Goal: Information Seeking & Learning: Learn about a topic

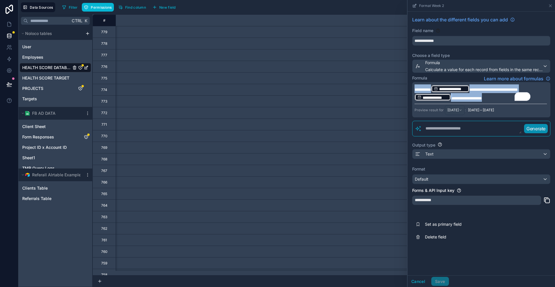
scroll to position [0, 1077]
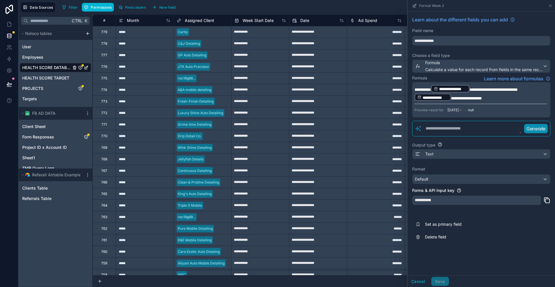
click at [434, 277] on div "Cancel Save" at bounding box center [481, 281] width 147 height 12
click at [429, 282] on button "Cancel" at bounding box center [418, 281] width 21 height 9
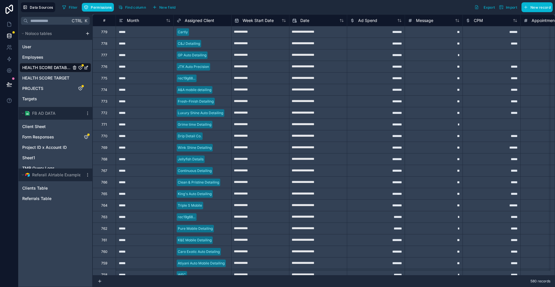
click at [435, 282] on div "580 records" at bounding box center [323, 281] width 462 height 12
click at [31, 155] on span "Sheet1" at bounding box center [28, 158] width 13 height 6
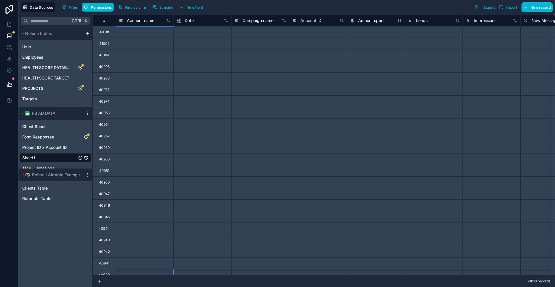
scroll to position [10, 0]
drag, startPoint x: 134, startPoint y: 269, endPoint x: 150, endPoint y: 269, distance: 16.2
click at [150, 269] on div at bounding box center [145, 265] width 58 height 12
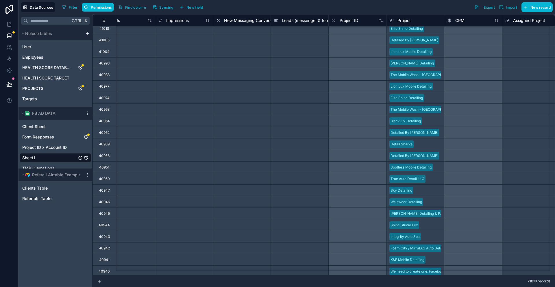
scroll to position [0, 308]
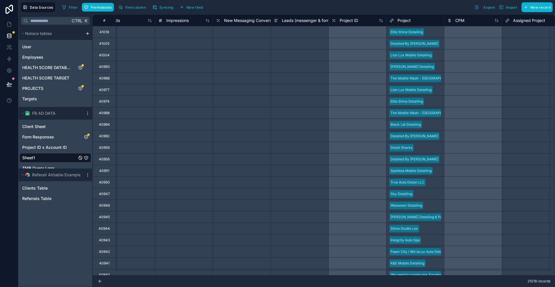
click at [227, 34] on div at bounding box center [242, 32] width 58 height 12
click at [190, 30] on div at bounding box center [184, 32] width 58 height 12
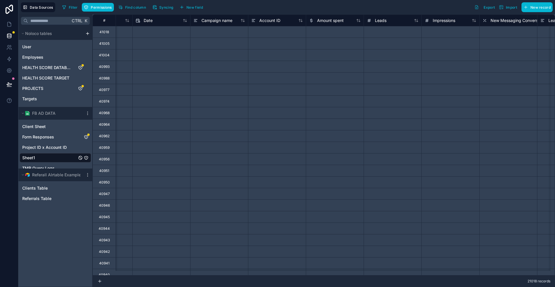
scroll to position [0, 0]
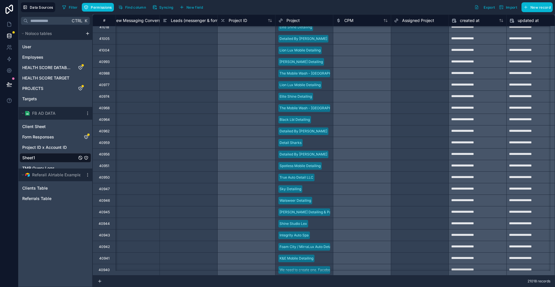
scroll to position [0, 419]
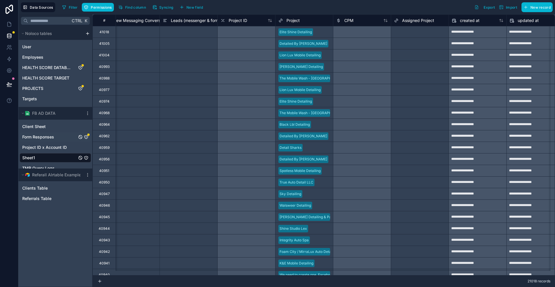
click at [45, 134] on span "Form Responses" at bounding box center [38, 137] width 32 height 6
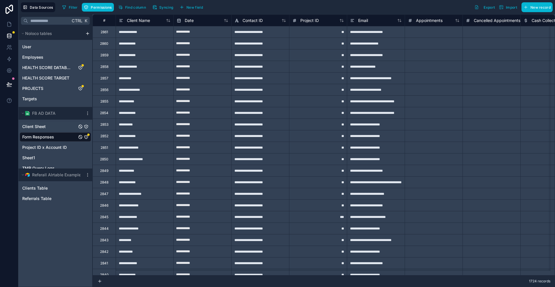
click at [48, 122] on div "Client Sheet" at bounding box center [55, 126] width 71 height 9
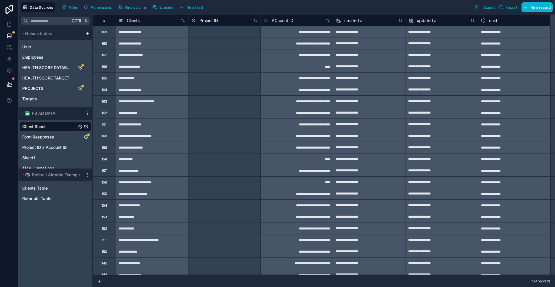
click at [42, 143] on div "Client Sheet Form Responses Project ID x Account ID Sheet1 TMR Query Logs" at bounding box center [55, 146] width 71 height 53
click at [40, 153] on div "Sheet1" at bounding box center [55, 157] width 71 height 9
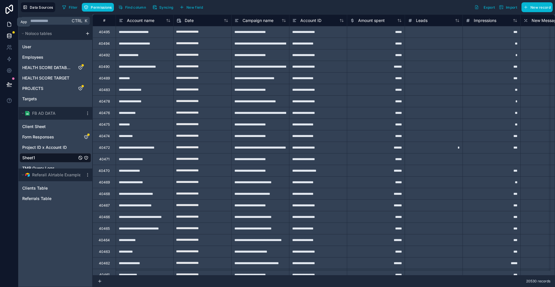
click at [11, 21] on icon at bounding box center [9, 24] width 6 height 6
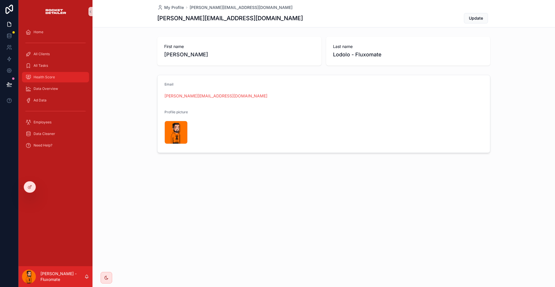
click at [60, 73] on div "Health Score" at bounding box center [55, 77] width 60 height 9
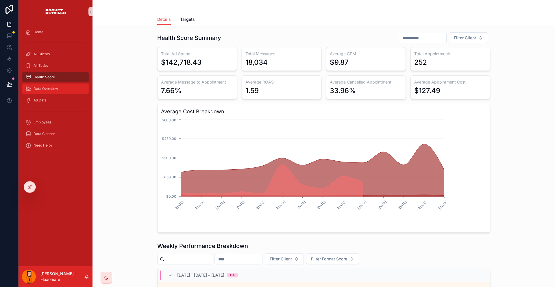
click at [49, 86] on span "Data Overview" at bounding box center [46, 88] width 25 height 5
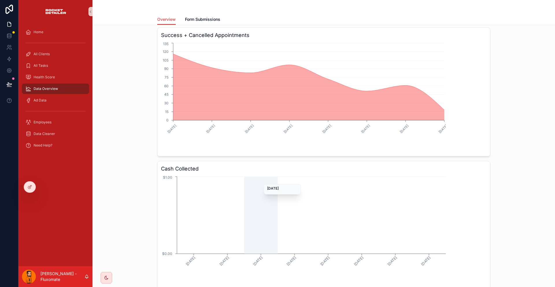
scroll to position [77, 0]
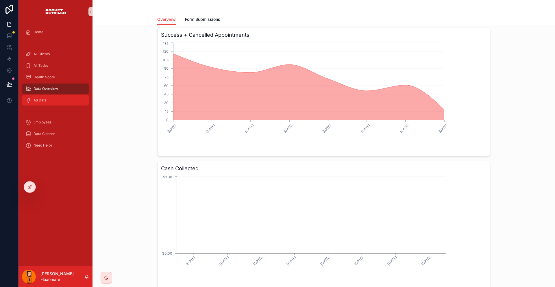
click at [66, 96] on div "Ad Data" at bounding box center [55, 100] width 60 height 9
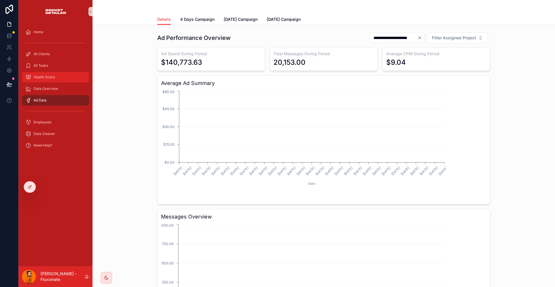
click at [56, 73] on div "Health Score" at bounding box center [55, 77] width 60 height 9
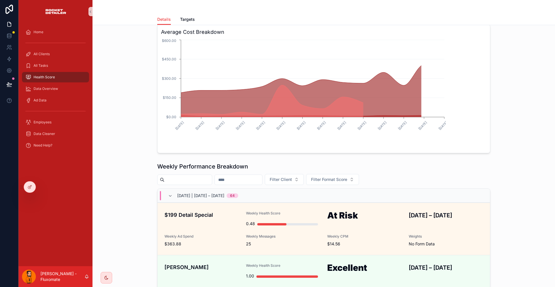
scroll to position [87, 0]
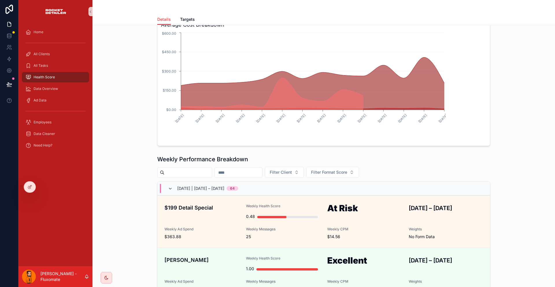
click at [173, 186] on icon "scrollable content" at bounding box center [170, 188] width 5 height 5
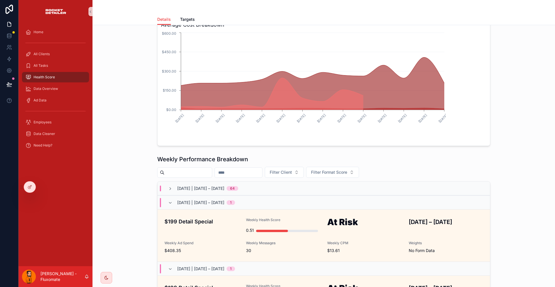
click at [184, 198] on div "[DATE] | [DATE] – [DATE] 1" at bounding box center [201, 202] width 67 height 9
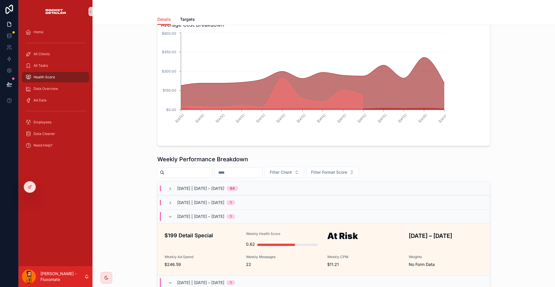
click at [184, 200] on div "[DATE] | [DATE] – [DATE] 1" at bounding box center [201, 203] width 67 height 6
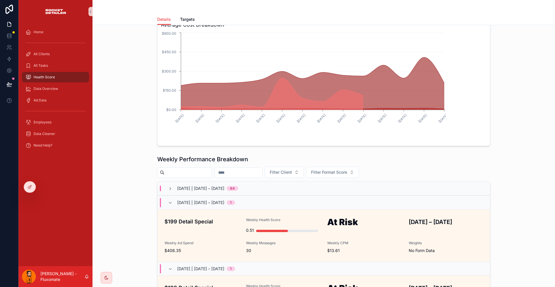
click at [185, 186] on div "[DATE] | [DATE] – [DATE] 64" at bounding box center [203, 189] width 70 height 6
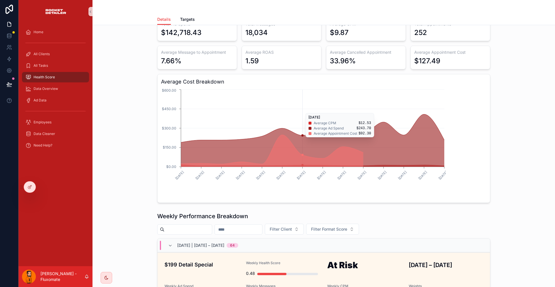
scroll to position [0, 0]
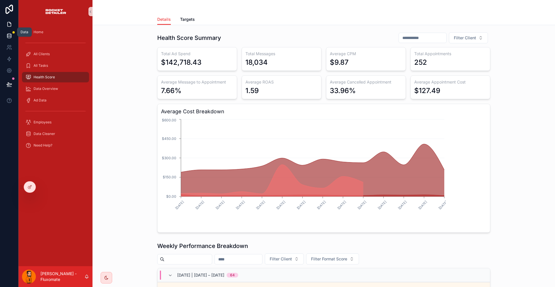
click at [8, 33] on icon at bounding box center [9, 36] width 6 height 6
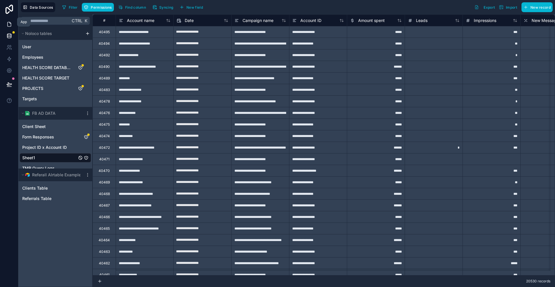
click at [10, 22] on icon at bounding box center [9, 24] width 3 height 4
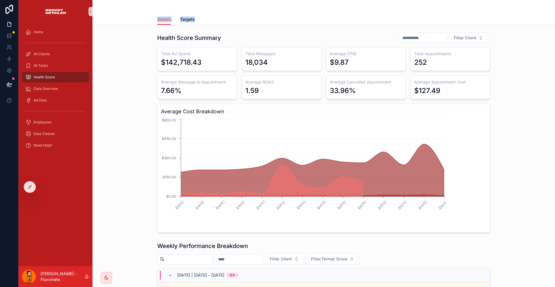
drag, startPoint x: 169, startPoint y: 17, endPoint x: 470, endPoint y: 21, distance: 301.5
click at [470, 21] on div "Details Targets" at bounding box center [324, 19] width 456 height 11
click at [9, 35] on link at bounding box center [9, 36] width 18 height 12
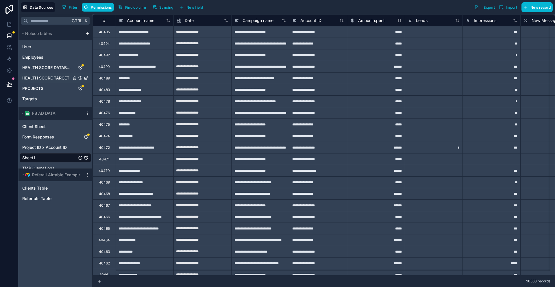
click at [40, 75] on span "HEALTH SCORE TARGET" at bounding box center [45, 78] width 47 height 6
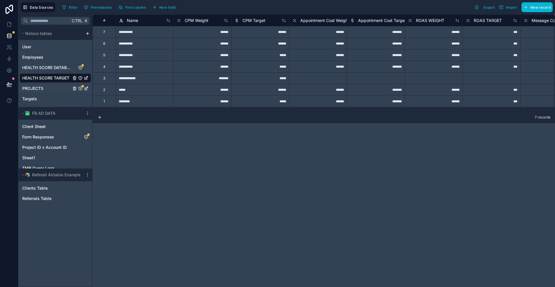
click at [34, 84] on div "PROJECTS" at bounding box center [55, 88] width 71 height 9
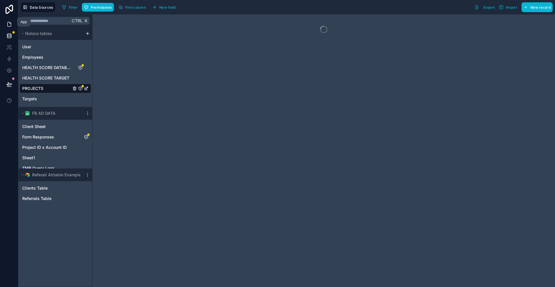
click at [4, 18] on link at bounding box center [9, 24] width 18 height 12
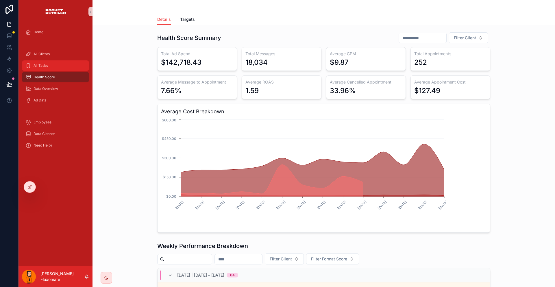
click at [49, 61] on div "All Tasks" at bounding box center [55, 65] width 60 height 9
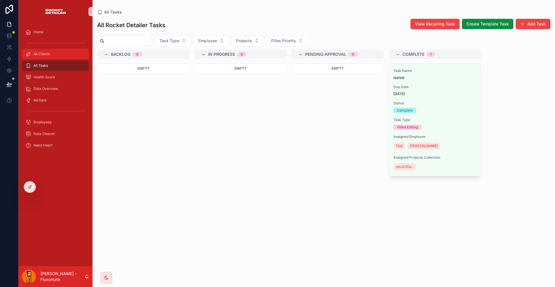
click at [29, 49] on div "All Clients" at bounding box center [55, 53] width 60 height 9
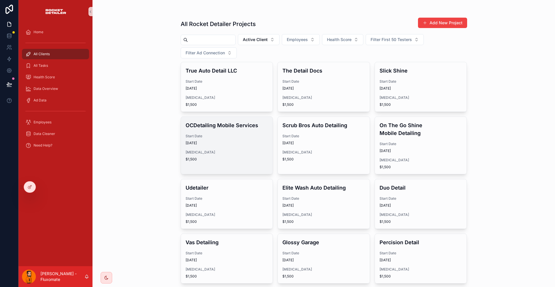
click at [237, 141] on span "[DATE]" at bounding box center [227, 143] width 83 height 5
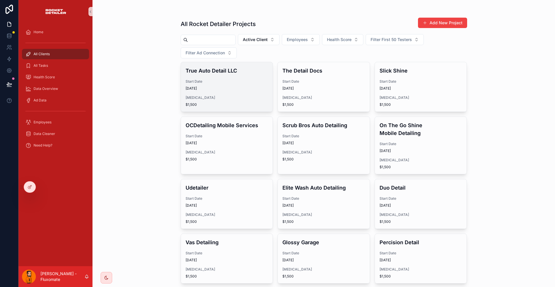
click at [212, 79] on span "Start Date" at bounding box center [227, 81] width 83 height 5
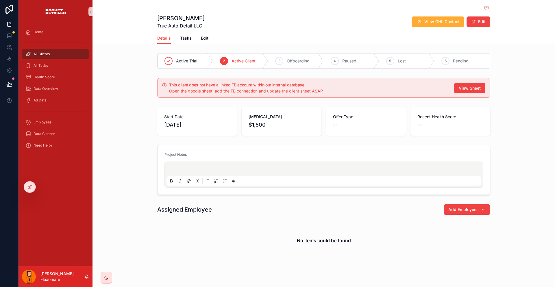
drag, startPoint x: 232, startPoint y: 62, endPoint x: 240, endPoint y: 61, distance: 7.3
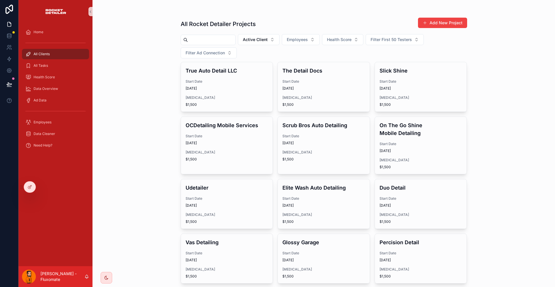
click at [332, 179] on div "Elite Wash Auto Detailing Start Date [DATE] [MEDICAL_DATA] $1,500" at bounding box center [324, 203] width 92 height 49
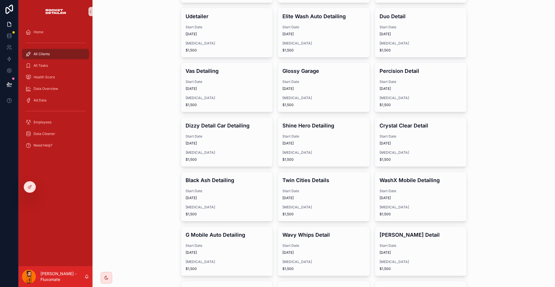
scroll to position [173, 0]
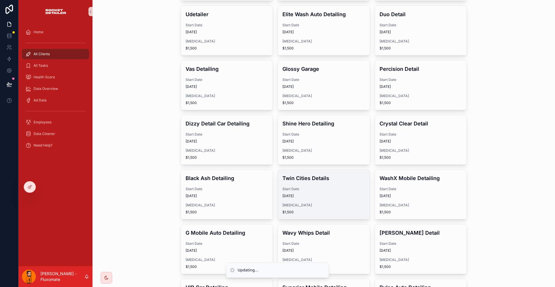
click at [322, 170] on div "Twin Cities Details Start Date [DATE] [MEDICAL_DATA] $1,500" at bounding box center [324, 194] width 92 height 49
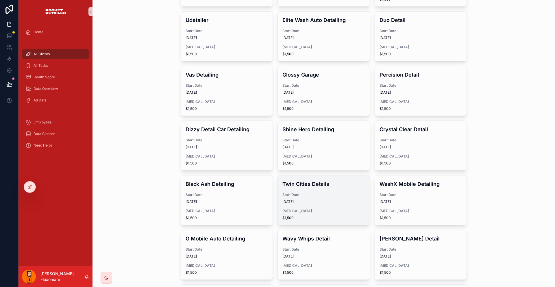
scroll to position [173, 0]
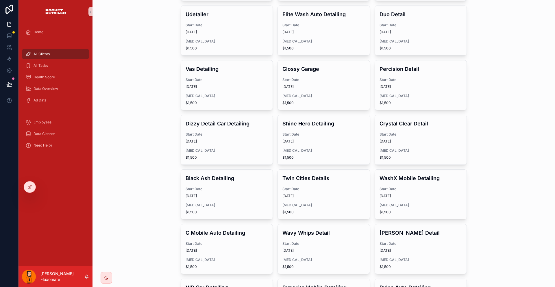
click at [319, 153] on div "True Auto Detail LLC Start Date [DATE] [MEDICAL_DATA] $1,500 The Detail Docs St…" at bounding box center [324, 175] width 286 height 575
click at [319, 224] on div "Wavy Whips Detail Start Date [DATE] [MEDICAL_DATA] $1,500" at bounding box center [324, 248] width 92 height 49
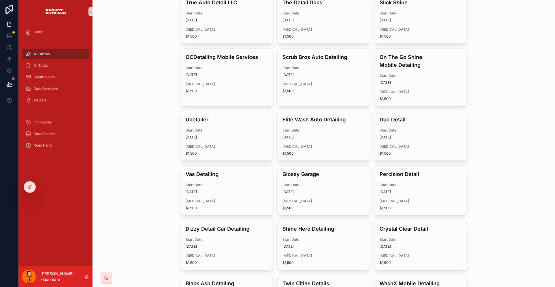
scroll to position [262, 0]
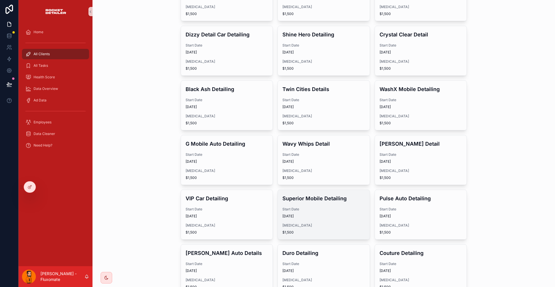
click at [316, 223] on span "[MEDICAL_DATA]" at bounding box center [323, 225] width 83 height 5
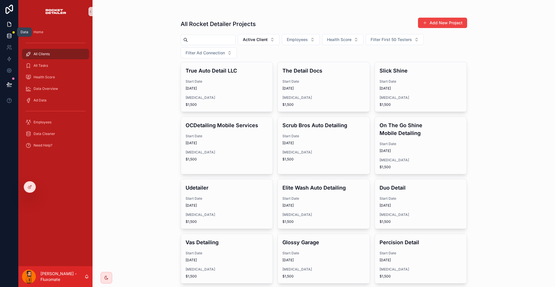
click at [13, 34] on link at bounding box center [9, 36] width 18 height 12
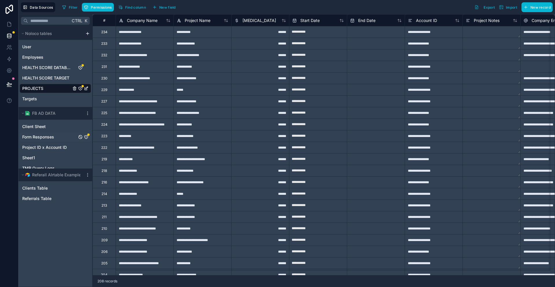
click at [46, 134] on span "Form Responses" at bounding box center [38, 137] width 32 height 6
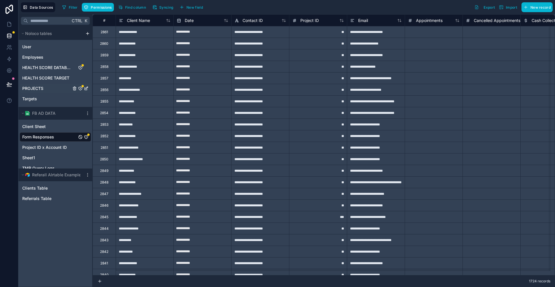
click at [31, 86] on span "PROJECTS" at bounding box center [32, 89] width 21 height 6
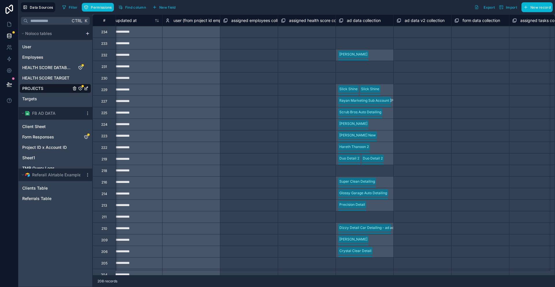
scroll to position [0, 2120]
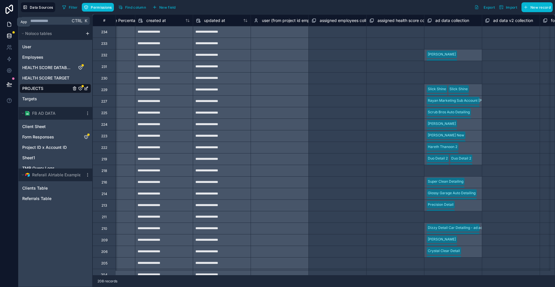
click at [7, 23] on icon at bounding box center [9, 24] width 6 height 6
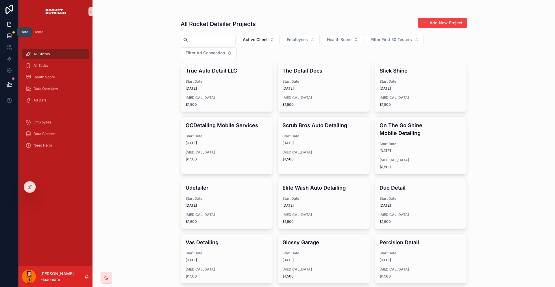
click at [9, 36] on icon at bounding box center [9, 37] width 4 height 2
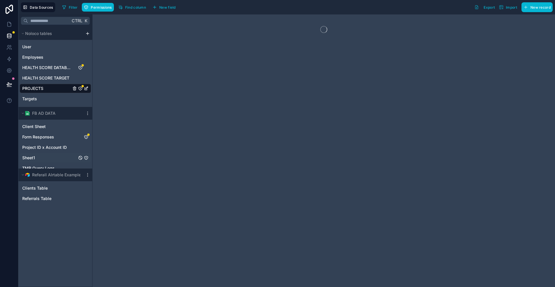
click at [32, 153] on div "Sheet1" at bounding box center [55, 157] width 71 height 9
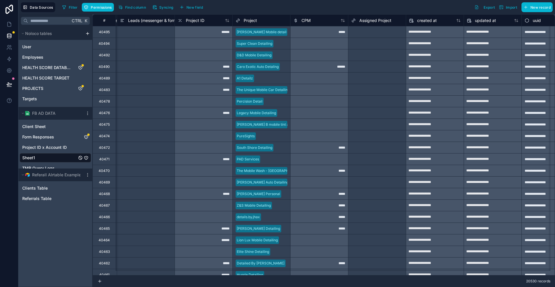
scroll to position [0, 490]
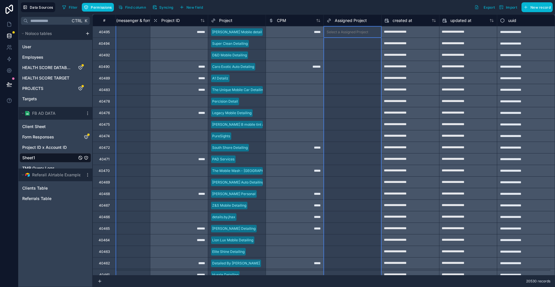
click at [335, 19] on span "Assigned Project" at bounding box center [351, 21] width 32 height 6
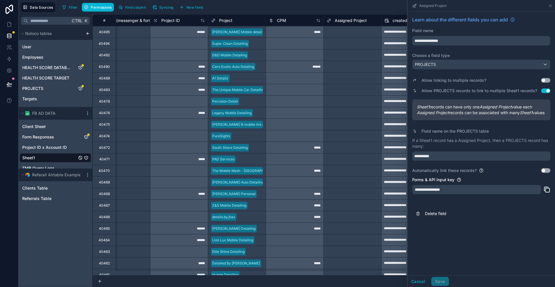
click at [545, 168] on button "Use setting" at bounding box center [545, 170] width 9 height 5
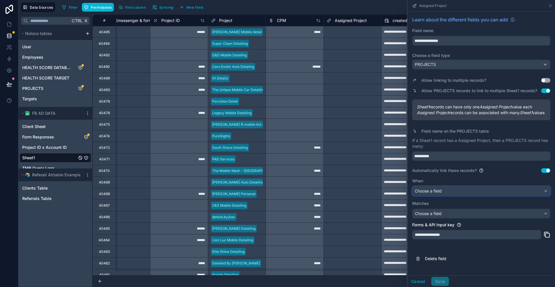
click at [467, 186] on div "Choose a field" at bounding box center [481, 190] width 138 height 9
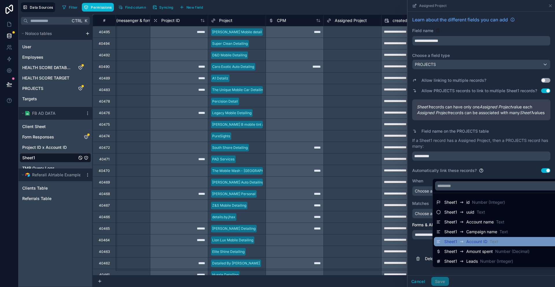
click at [490, 239] on span "Text" at bounding box center [494, 242] width 8 height 6
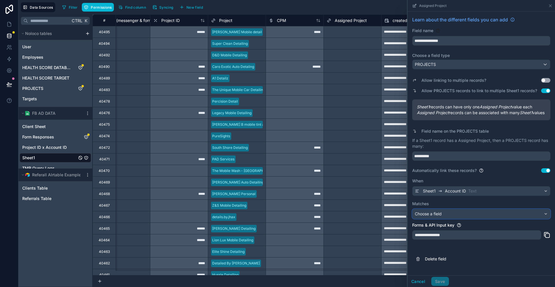
click at [491, 209] on div "Choose a field" at bounding box center [481, 213] width 138 height 9
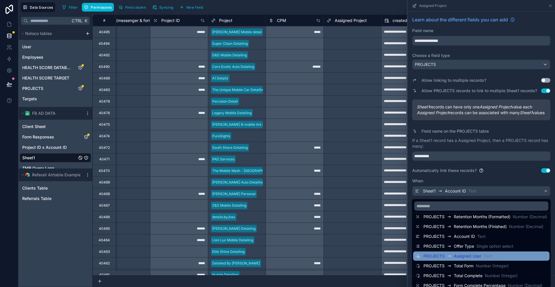
scroll to position [205, 0]
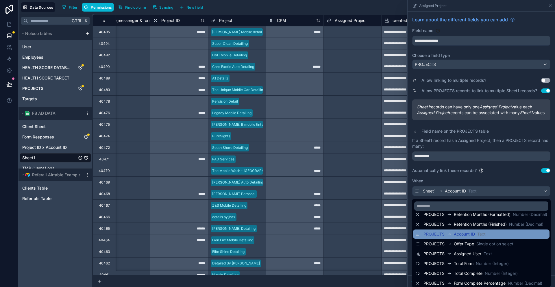
click at [486, 231] on span "Text" at bounding box center [481, 234] width 8 height 6
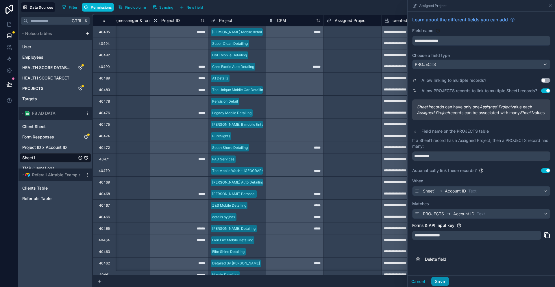
click at [449, 283] on button "Save" at bounding box center [439, 281] width 17 height 9
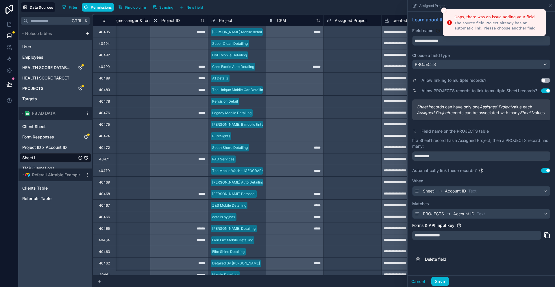
click at [444, 11] on icon "Close toast" at bounding box center [443, 10] width 3 height 3
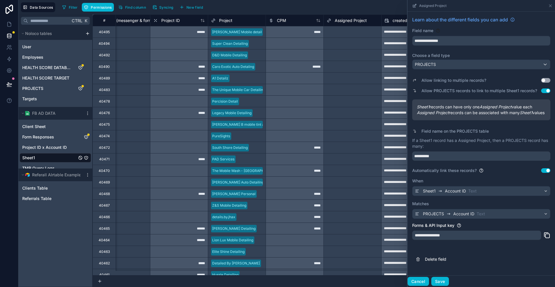
click at [429, 282] on button "Cancel" at bounding box center [418, 281] width 21 height 9
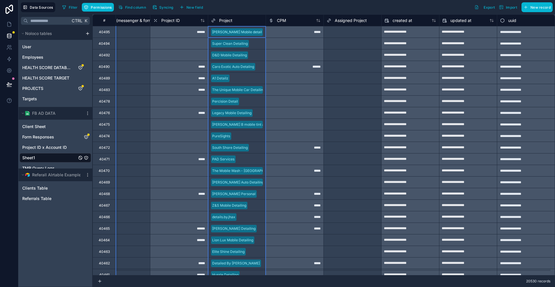
click at [219, 18] on span "Project" at bounding box center [225, 21] width 13 height 6
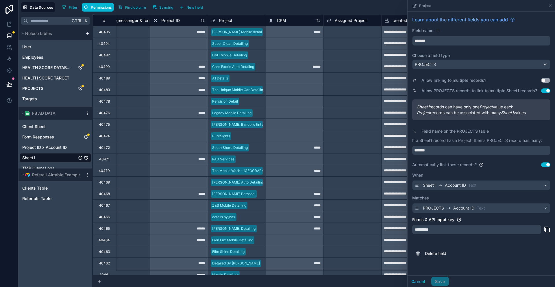
click at [546, 162] on button "Use setting" at bounding box center [545, 164] width 9 height 5
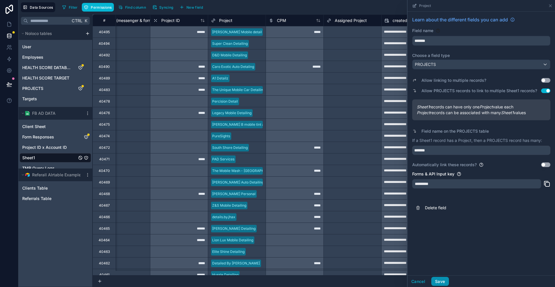
click at [449, 281] on button "Save" at bounding box center [439, 281] width 17 height 9
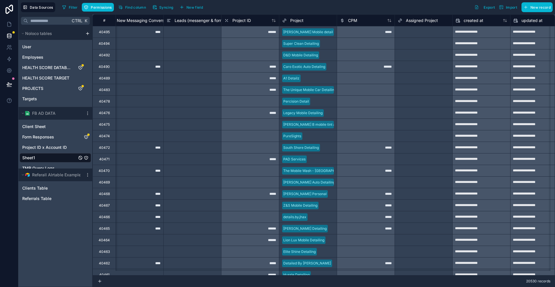
scroll to position [0, 411]
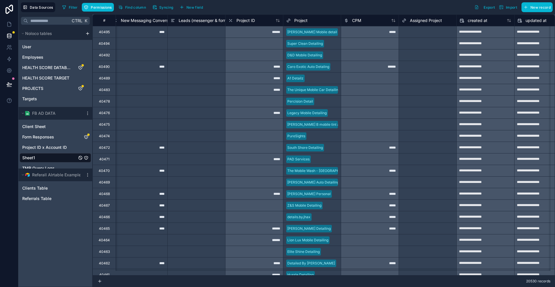
click at [410, 18] on span "Assigned Project" at bounding box center [426, 21] width 32 height 6
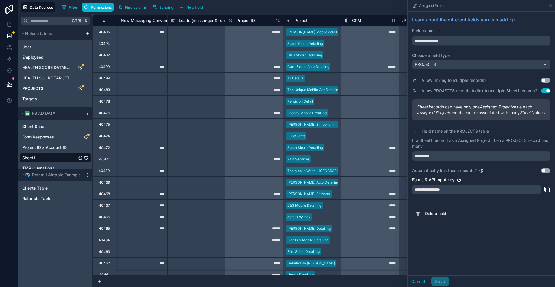
click at [546, 168] on button "Use setting" at bounding box center [545, 170] width 9 height 5
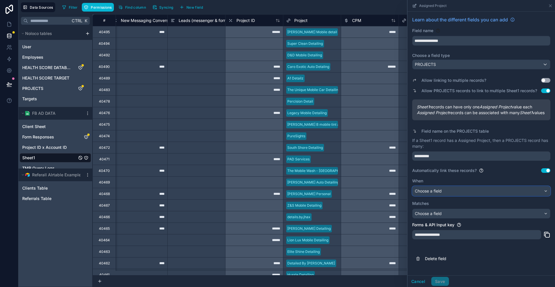
click at [462, 186] on div "Choose a field" at bounding box center [481, 190] width 138 height 9
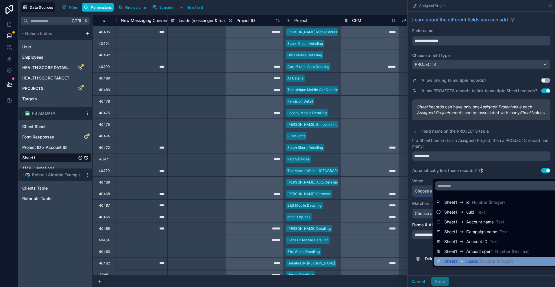
scroll to position [29, 0]
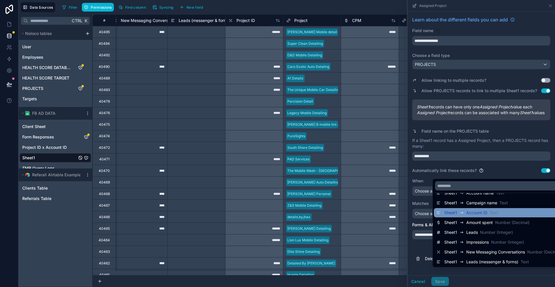
click at [466, 210] on span "Account ID" at bounding box center [476, 213] width 21 height 6
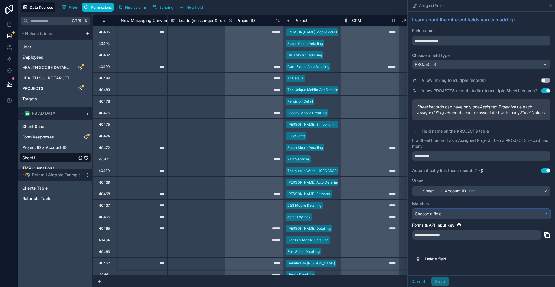
click at [479, 209] on div "Choose a field" at bounding box center [481, 213] width 138 height 9
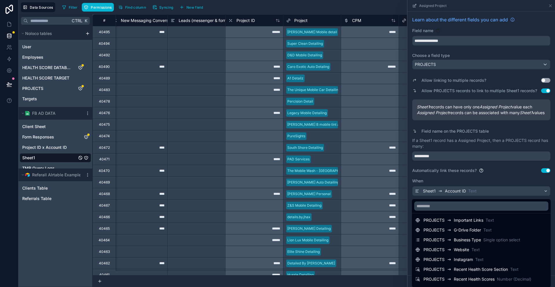
scroll to position [205, 0]
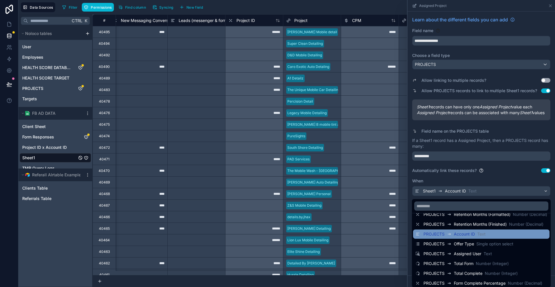
click at [475, 231] on span "Account ID" at bounding box center [464, 234] width 21 height 6
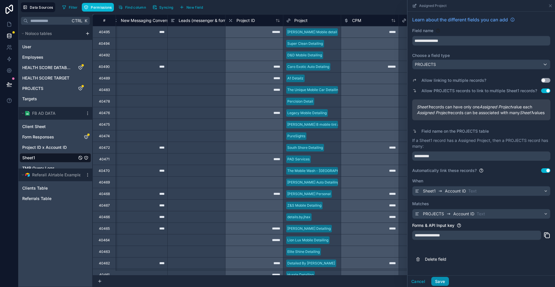
click at [449, 284] on button "Save" at bounding box center [439, 281] width 17 height 9
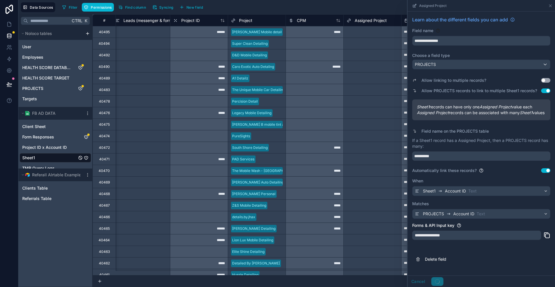
scroll to position [0, 490]
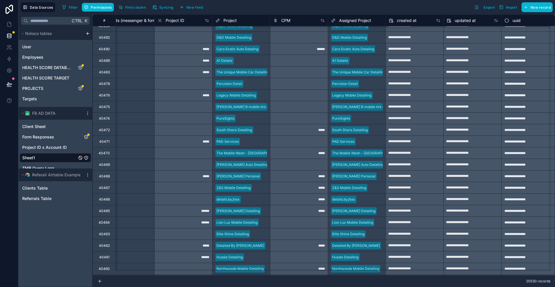
scroll to position [29, 482]
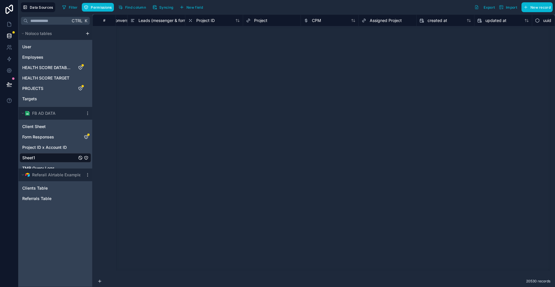
scroll to position [2068, 451]
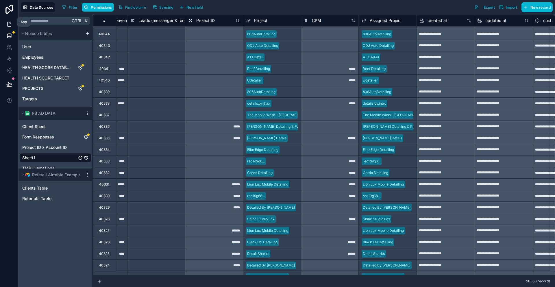
click at [10, 21] on icon at bounding box center [9, 24] width 6 height 6
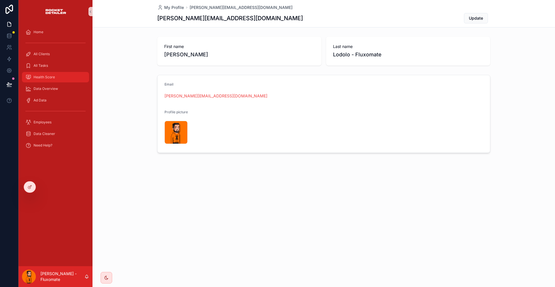
click at [54, 73] on div "Health Score" at bounding box center [55, 77] width 60 height 9
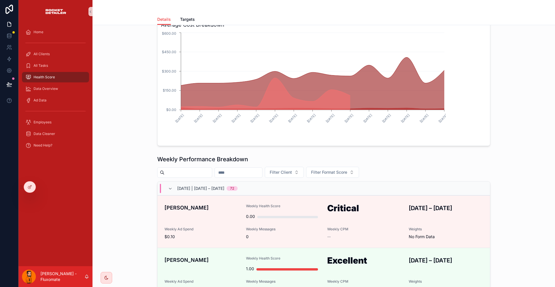
scroll to position [29, 0]
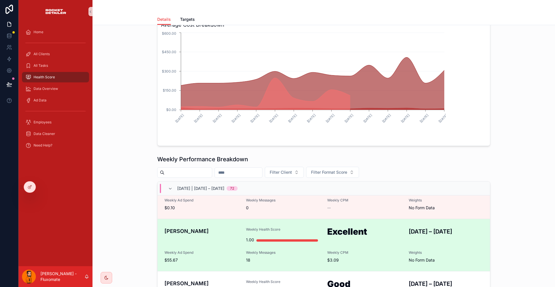
click at [365, 227] on h1 "Excellent" at bounding box center [364, 232] width 75 height 11
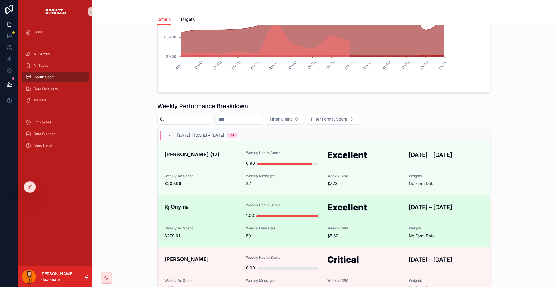
scroll to position [116, 0]
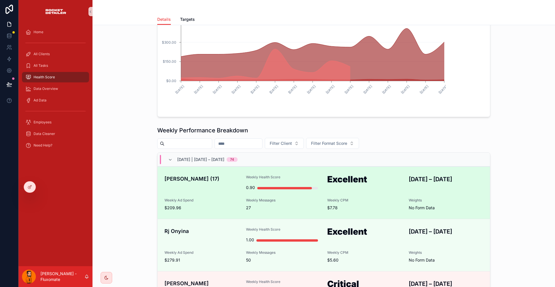
click at [211, 175] on h4 "Miguel Gordo (17)" at bounding box center [201, 179] width 75 height 8
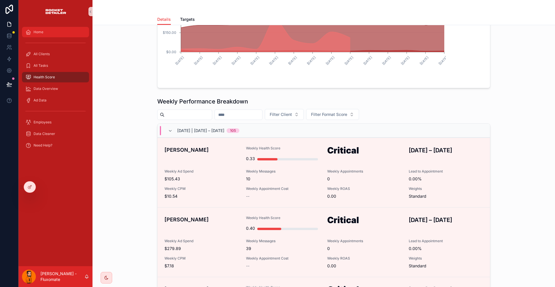
click at [44, 29] on div "Home" at bounding box center [55, 31] width 60 height 9
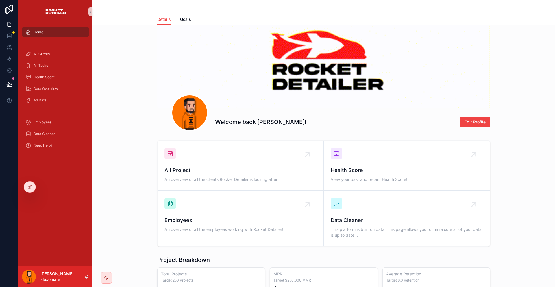
scroll to position [29, 0]
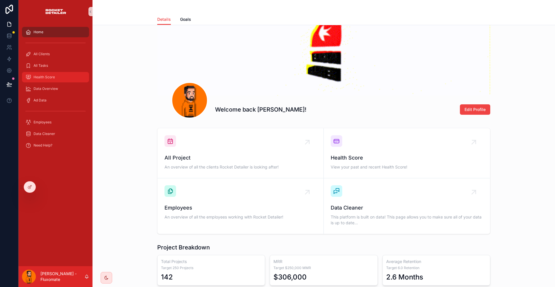
click at [54, 73] on div "Health Score" at bounding box center [55, 77] width 60 height 9
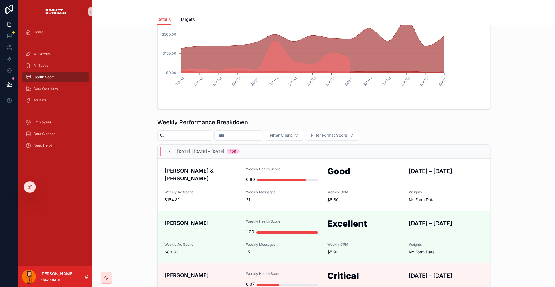
scroll to position [116, 0]
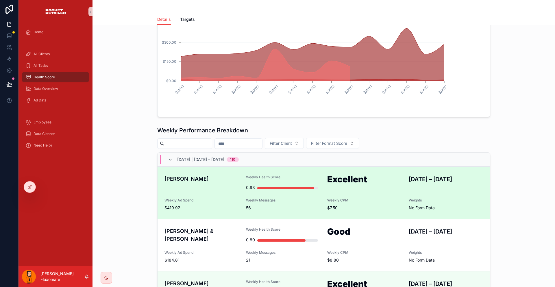
click at [320, 172] on link "Brendon Jordan Weekly Health Score 0.93 Excellent AUG 24 – AUG 30, 2025 Weekly …" at bounding box center [324, 192] width 332 height 52
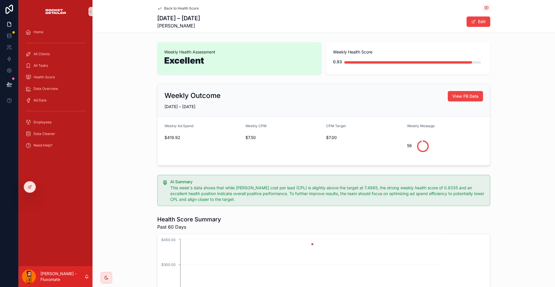
drag, startPoint x: 446, startPoint y: 119, endPoint x: 446, endPoint y: 116, distance: 3.5
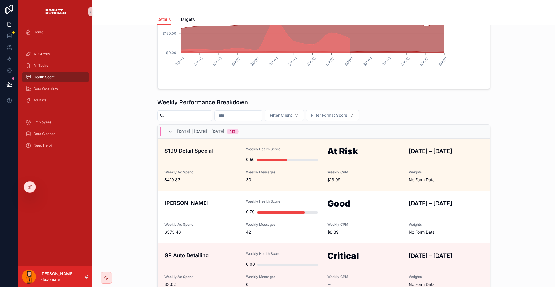
scroll to position [145, 0]
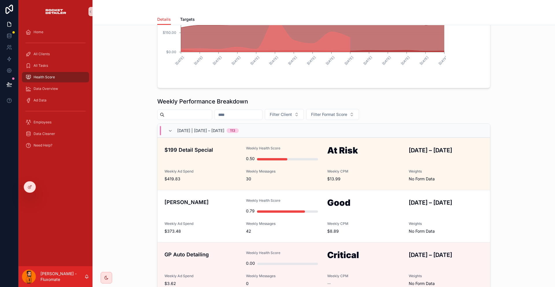
click at [224, 128] on span "2025-08-24 | August 24 – August 30, 2025" at bounding box center [200, 131] width 47 height 6
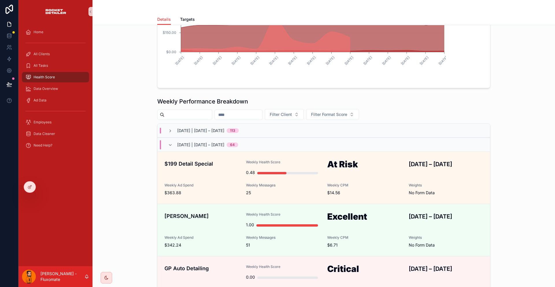
click at [224, 128] on span "2025-08-24 | August 24 – August 30, 2025" at bounding box center [200, 131] width 47 height 6
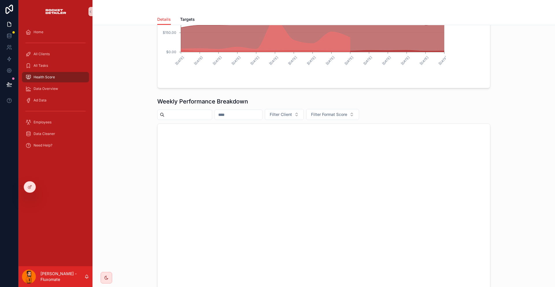
scroll to position [2387, 0]
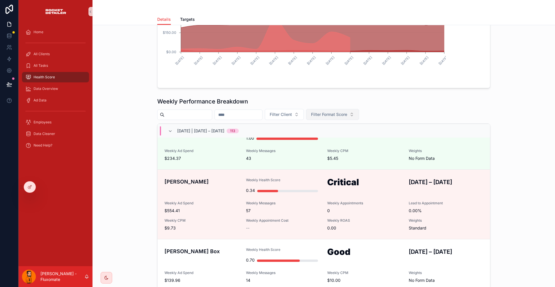
click at [347, 112] on span "Filter Format Score" at bounding box center [329, 115] width 36 height 6
click at [341, 107] on div "Critical" at bounding box center [354, 105] width 69 height 9
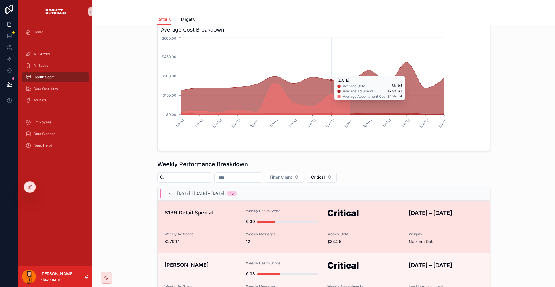
scroll to position [129, 0]
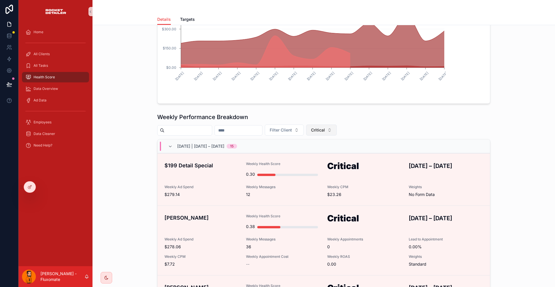
click at [337, 125] on button "Critical" at bounding box center [321, 130] width 31 height 11
click at [327, 121] on div "None" at bounding box center [344, 120] width 69 height 9
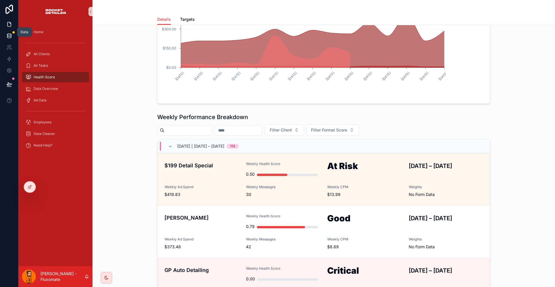
click at [6, 30] on link at bounding box center [9, 36] width 18 height 12
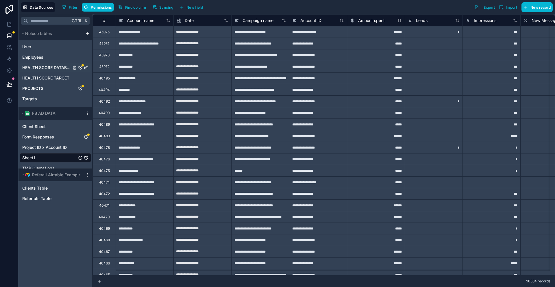
click at [44, 65] on span "HEALTH SCORE DATABASE" at bounding box center [46, 68] width 49 height 6
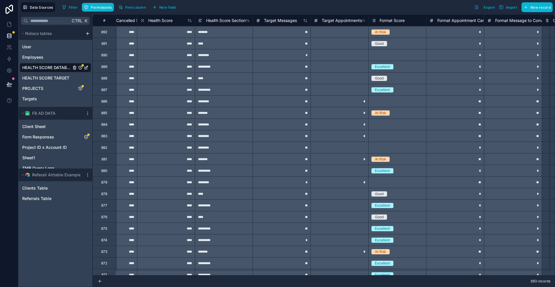
scroll to position [0, 1996]
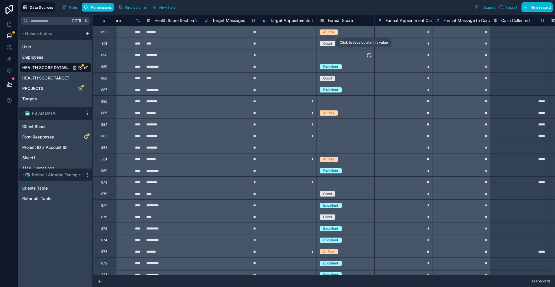
click at [366, 52] on icon at bounding box center [369, 55] width 6 height 6
click at [366, 125] on icon at bounding box center [369, 125] width 6 height 6
click at [366, 100] on icon at bounding box center [369, 102] width 6 height 6
click at [366, 145] on icon at bounding box center [369, 148] width 6 height 6
click at [366, 178] on button at bounding box center [369, 182] width 6 height 11
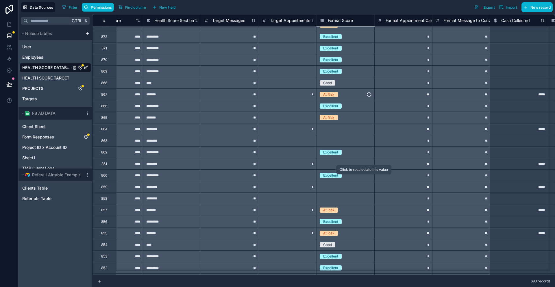
scroll to position [231, 1996]
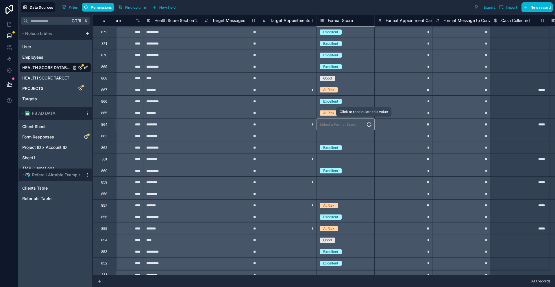
click at [366, 122] on icon at bounding box center [369, 125] width 6 height 6
click at [366, 135] on icon at bounding box center [369, 136] width 6 height 6
click at [366, 159] on icon at bounding box center [369, 159] width 6 height 6
click at [367, 182] on icon at bounding box center [369, 183] width 4 height 2
click at [367, 194] on icon at bounding box center [369, 195] width 4 height 2
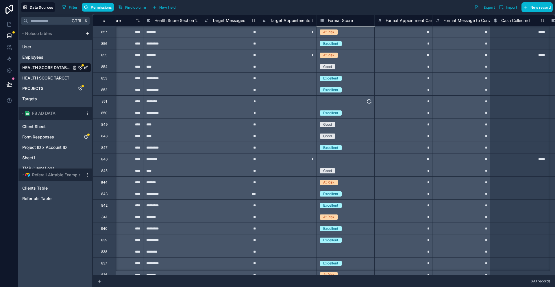
scroll to position [393, 1996]
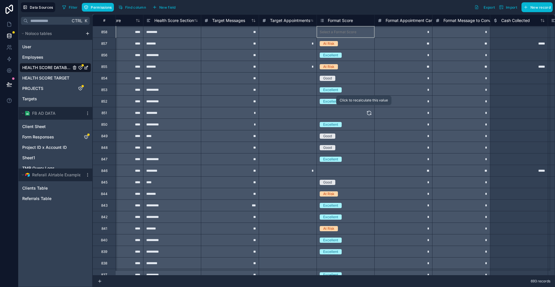
click at [366, 112] on icon at bounding box center [369, 113] width 6 height 6
click at [366, 169] on icon at bounding box center [369, 171] width 6 height 6
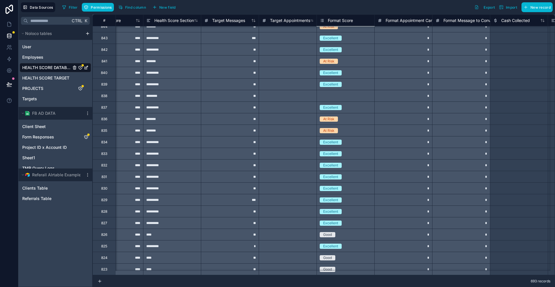
scroll to position [567, 1996]
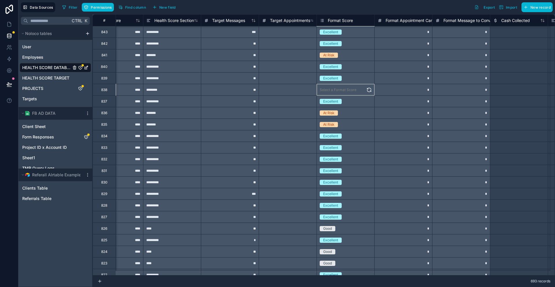
click at [361, 92] on div "Select a Format Score" at bounding box center [346, 89] width 58 height 11
click at [366, 91] on icon at bounding box center [369, 90] width 6 height 6
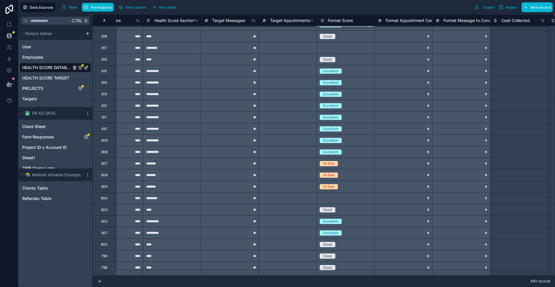
scroll to position [856, 1996]
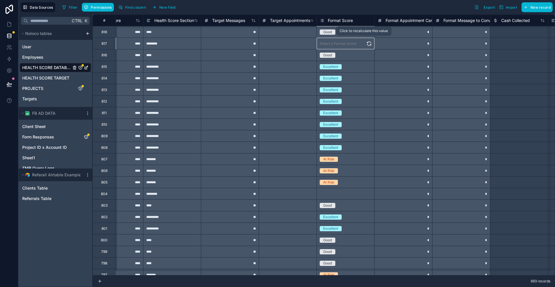
click at [366, 45] on icon at bounding box center [369, 44] width 6 height 6
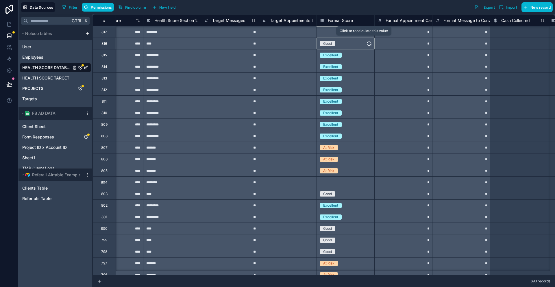
click at [366, 48] on button at bounding box center [369, 43] width 6 height 11
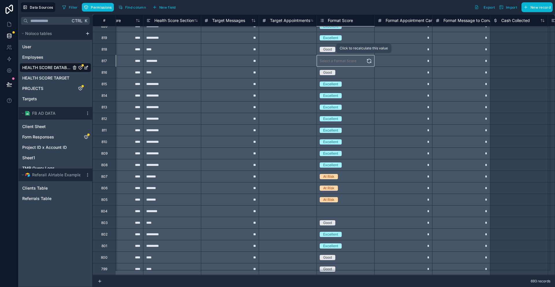
click at [366, 56] on button at bounding box center [369, 60] width 6 height 11
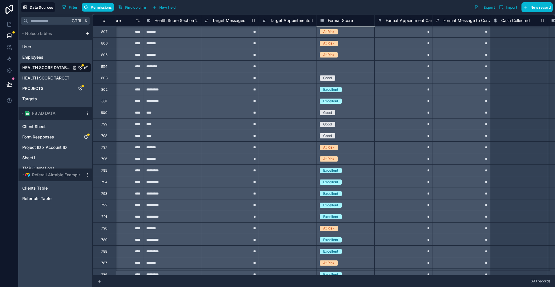
scroll to position [1012, 1996]
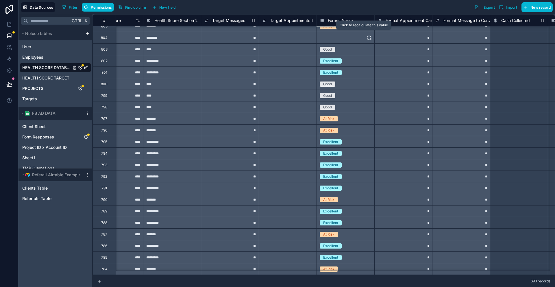
click at [366, 35] on icon at bounding box center [369, 38] width 6 height 6
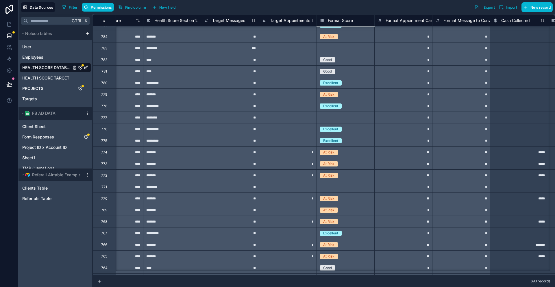
scroll to position [1243, 1996]
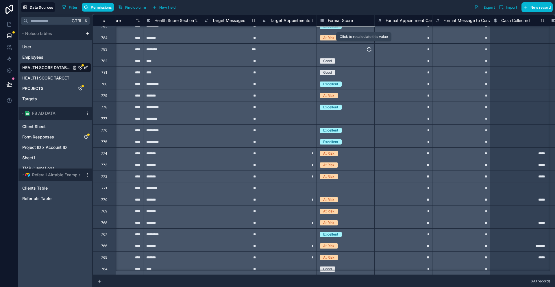
click at [367, 47] on icon at bounding box center [369, 48] width 4 height 2
click at [366, 113] on button at bounding box center [369, 118] width 6 height 11
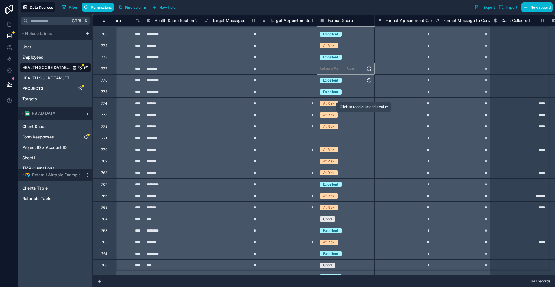
scroll to position [1330, 1996]
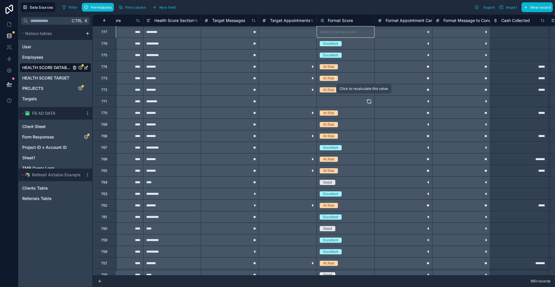
click at [366, 101] on icon at bounding box center [369, 102] width 6 height 6
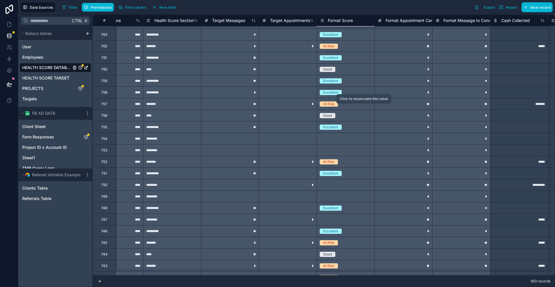
scroll to position [1494, 1996]
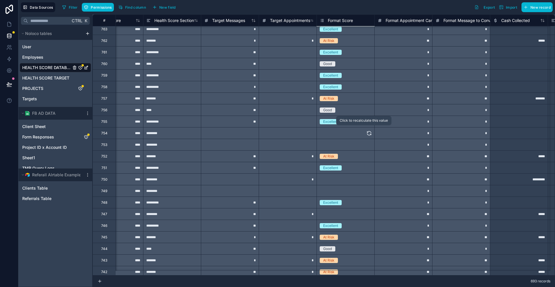
click at [366, 128] on button at bounding box center [369, 132] width 6 height 11
click at [367, 143] on icon at bounding box center [369, 144] width 4 height 2
click at [366, 180] on icon at bounding box center [369, 180] width 6 height 6
click at [366, 193] on button at bounding box center [369, 190] width 6 height 11
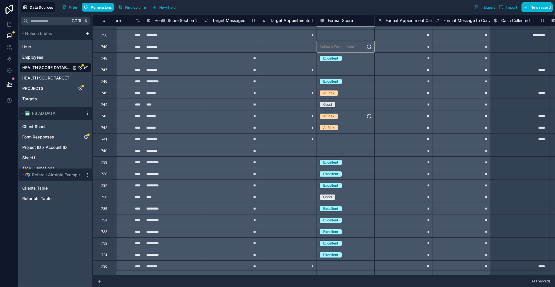
scroll to position [1639, 1996]
click at [366, 71] on icon at bounding box center [369, 70] width 6 height 6
click at [366, 136] on icon at bounding box center [369, 139] width 6 height 6
click at [367, 149] on icon at bounding box center [369, 150] width 4 height 2
click at [366, 266] on icon at bounding box center [369, 266] width 6 height 6
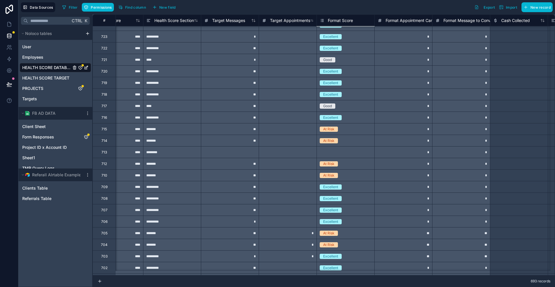
scroll to position [1958, 1996]
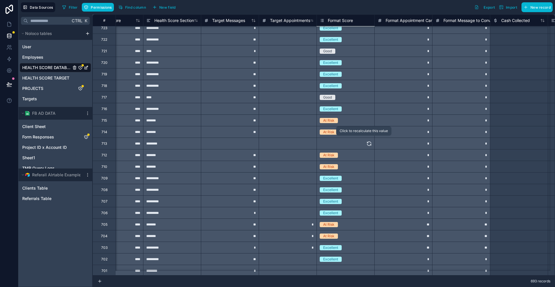
click at [366, 144] on icon at bounding box center [369, 144] width 6 height 6
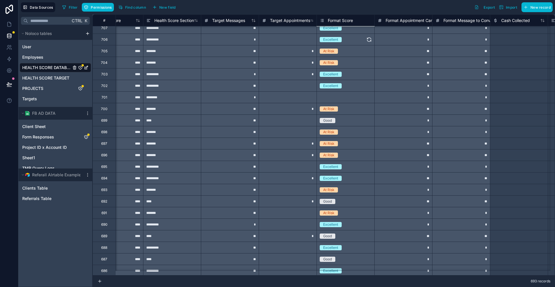
scroll to position [2070, 1996]
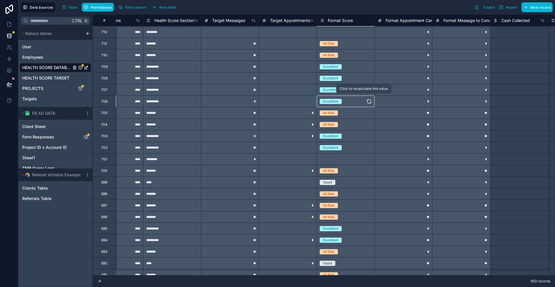
click at [366, 99] on icon at bounding box center [369, 102] width 6 height 6
click at [366, 161] on icon at bounding box center [369, 159] width 6 height 6
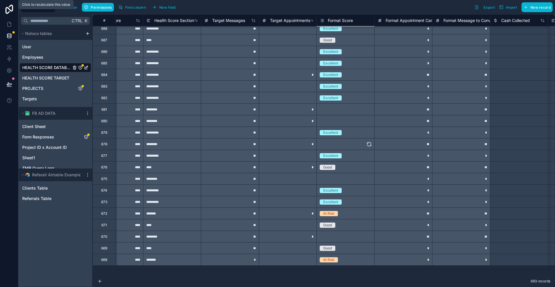
scroll to position [2387, 1996]
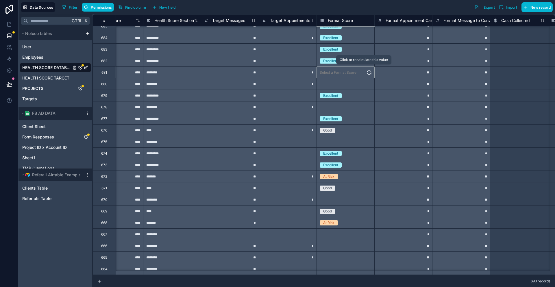
click at [366, 74] on icon at bounding box center [369, 73] width 6 height 6
click at [366, 83] on icon at bounding box center [369, 84] width 6 height 6
click at [366, 105] on icon at bounding box center [369, 107] width 6 height 6
click at [366, 141] on icon at bounding box center [369, 142] width 6 height 6
click at [367, 198] on icon at bounding box center [369, 199] width 4 height 2
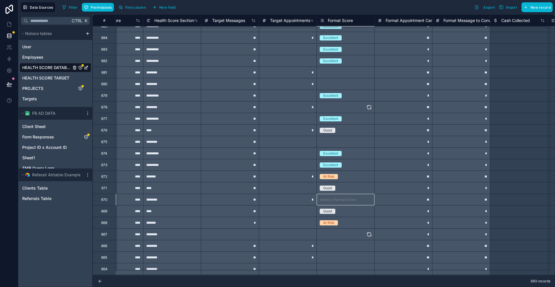
click at [366, 235] on icon at bounding box center [369, 235] width 6 height 6
click at [366, 249] on button at bounding box center [369, 245] width 6 height 11
click at [366, 260] on button at bounding box center [369, 257] width 6 height 11
drag, startPoint x: 356, startPoint y: 266, endPoint x: 357, endPoint y: 264, distance: 3.0
click at [366, 266] on icon at bounding box center [369, 269] width 6 height 6
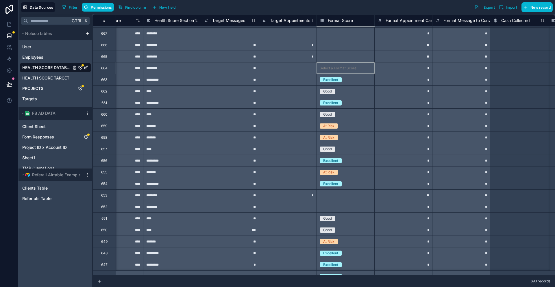
scroll to position [2594, 1996]
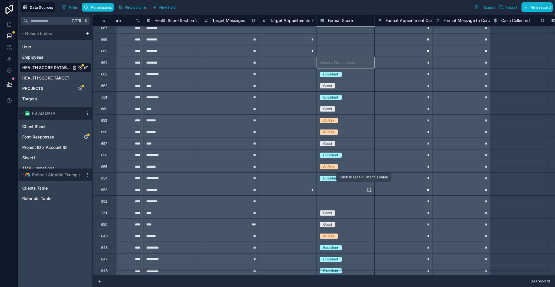
click at [366, 188] on icon at bounding box center [369, 190] width 6 height 6
click at [366, 199] on icon at bounding box center [369, 202] width 6 height 6
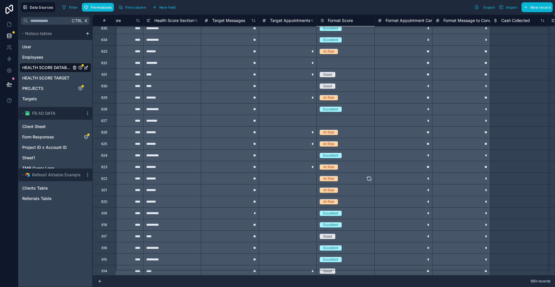
scroll to position [2994, 1996]
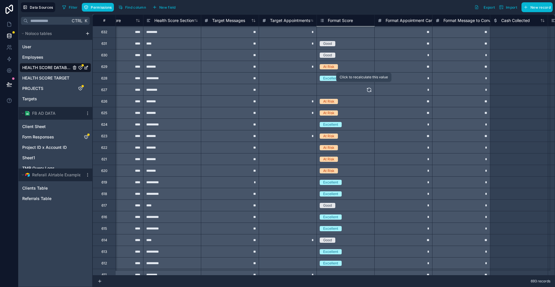
click at [366, 89] on icon at bounding box center [369, 90] width 6 height 6
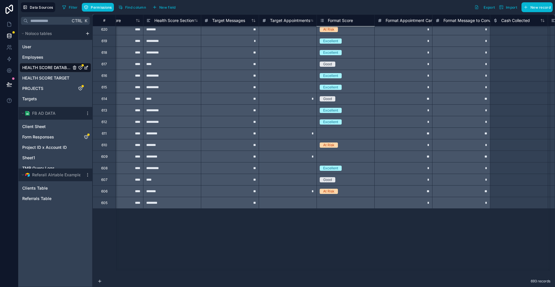
scroll to position [3168, 1996]
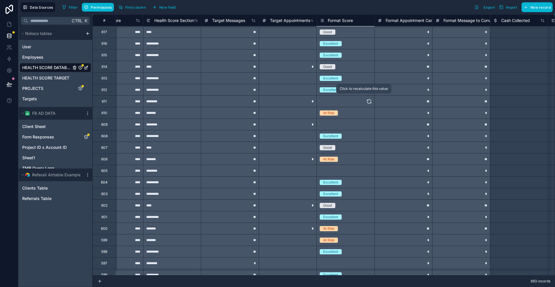
click at [366, 101] on icon at bounding box center [369, 102] width 6 height 6
click at [367, 123] on icon at bounding box center [369, 124] width 4 height 2
click at [366, 169] on icon at bounding box center [369, 171] width 6 height 6
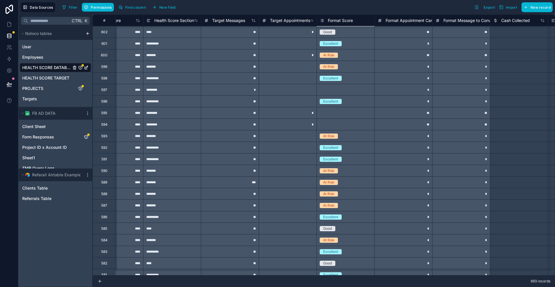
scroll to position [3307, 1996]
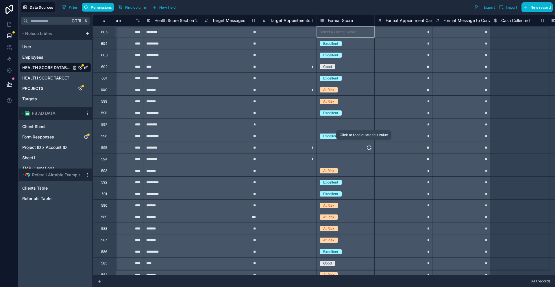
click at [366, 146] on icon at bounding box center [369, 148] width 6 height 6
click at [366, 157] on icon at bounding box center [369, 159] width 6 height 6
click at [366, 124] on icon at bounding box center [369, 125] width 6 height 6
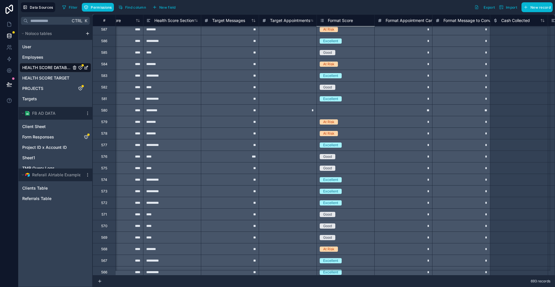
scroll to position [3538, 1996]
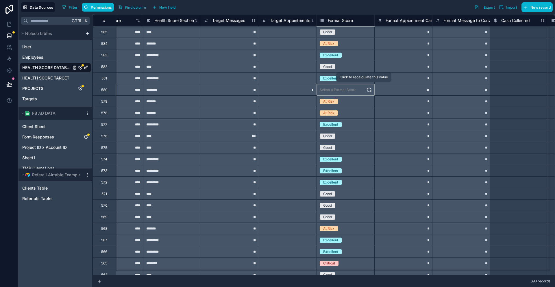
click at [366, 89] on icon at bounding box center [369, 90] width 6 height 6
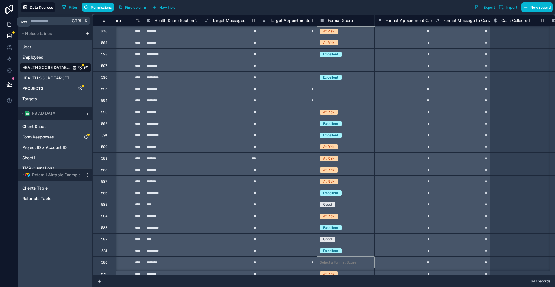
scroll to position [3364, 1996]
click at [14, 21] on link at bounding box center [9, 24] width 18 height 12
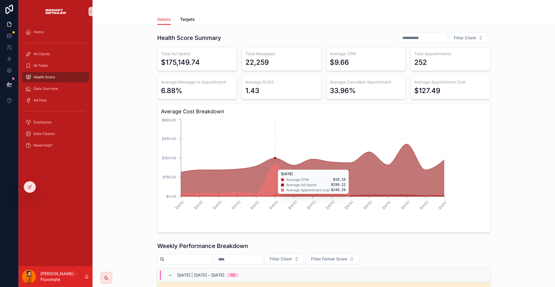
scroll to position [116, 0]
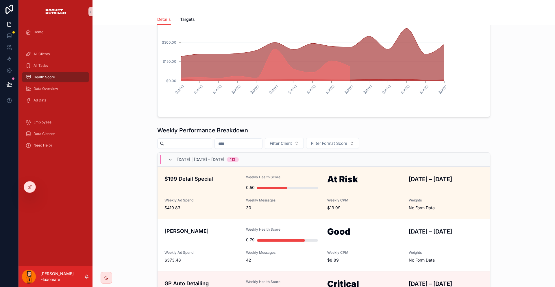
click at [351, 126] on div "Weekly Performance Breakdown Filter Client Filter Format Score 2025-08-24 | Aug…" at bounding box center [323, 246] width 333 height 241
click at [353, 138] on button "Filter Format Score" at bounding box center [332, 143] width 53 height 11
click at [336, 131] on div "Critical" at bounding box center [354, 134] width 69 height 9
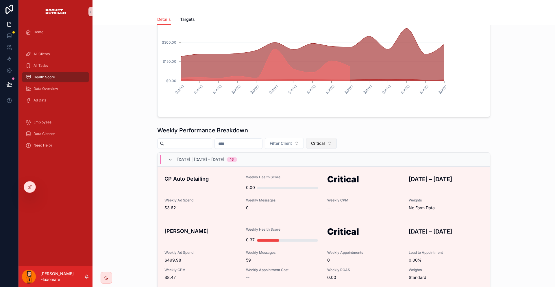
click at [337, 138] on button "Critical" at bounding box center [321, 143] width 31 height 11
click at [327, 134] on div "None" at bounding box center [344, 134] width 69 height 9
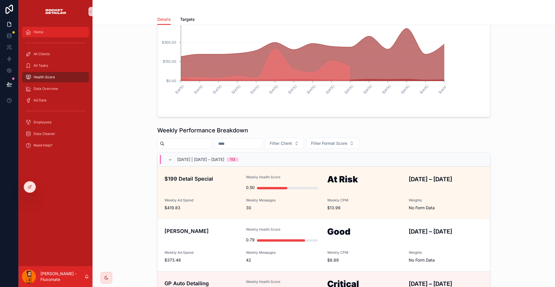
click at [27, 27] on div "Home" at bounding box center [55, 31] width 60 height 9
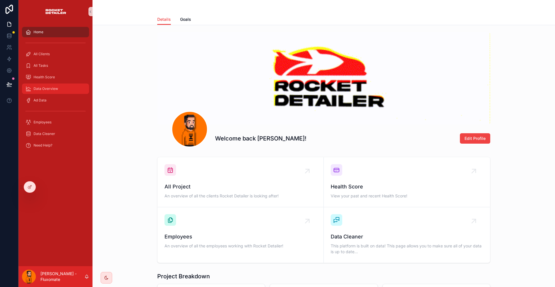
click at [54, 84] on div "Data Overview" at bounding box center [55, 88] width 60 height 9
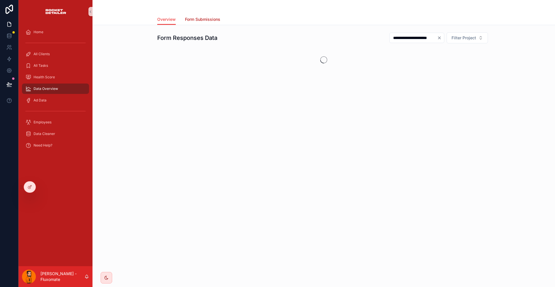
click at [206, 16] on span "Form Submissions" at bounding box center [202, 19] width 35 height 6
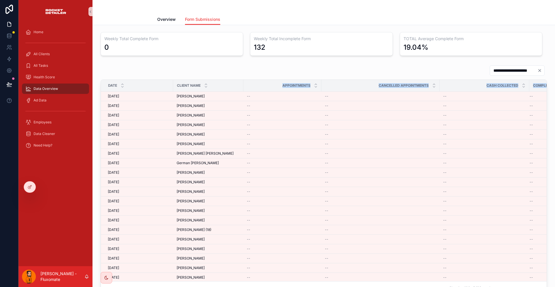
drag, startPoint x: 88, startPoint y: 86, endPoint x: 193, endPoint y: 81, distance: 104.5
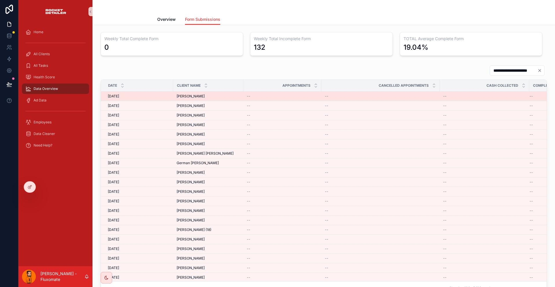
click at [149, 94] on div "31/08/2025 31/08/2025" at bounding box center [139, 96] width 62 height 5
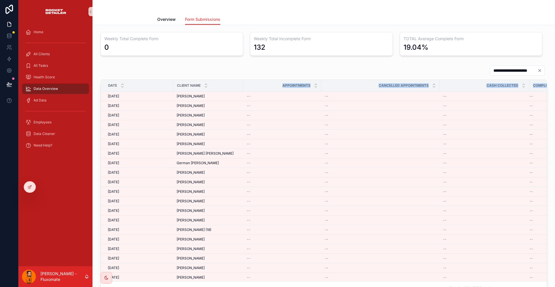
drag, startPoint x: 136, startPoint y: 83, endPoint x: 204, endPoint y: 79, distance: 68.3
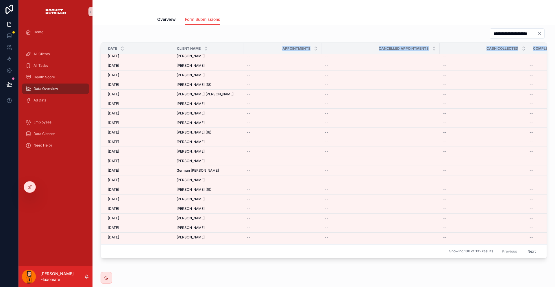
scroll to position [41, 0]
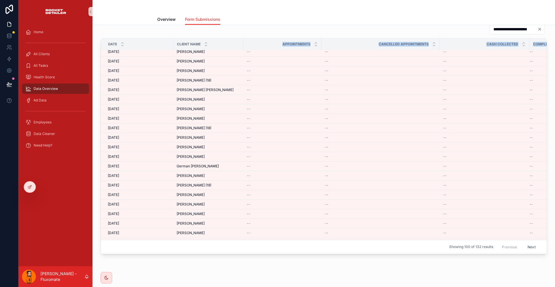
click at [523, 243] on button "Next" at bounding box center [531, 247] width 16 height 9
click at [527, 243] on div "Previous Next" at bounding box center [519, 247] width 42 height 9
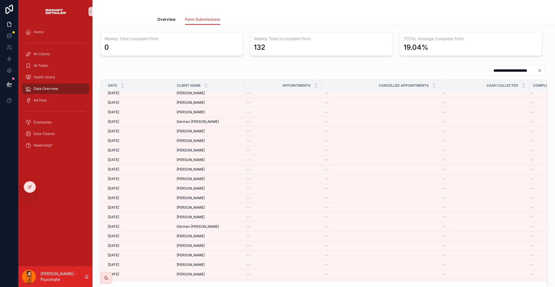
scroll to position [0, 0]
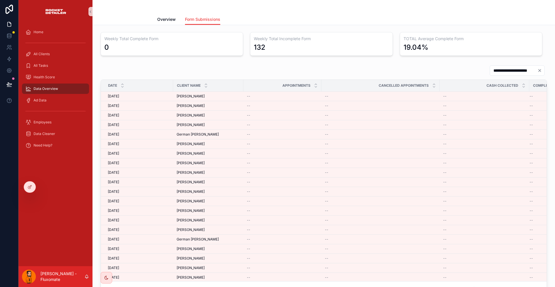
click at [537, 68] on icon "Clear" at bounding box center [539, 70] width 5 height 5
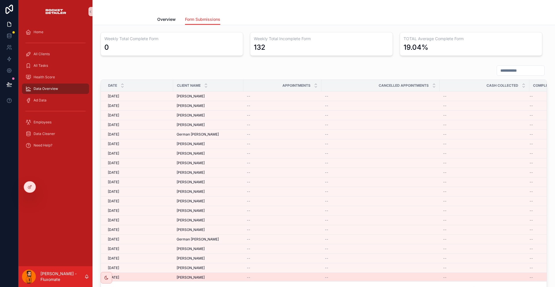
scroll to position [81, 0]
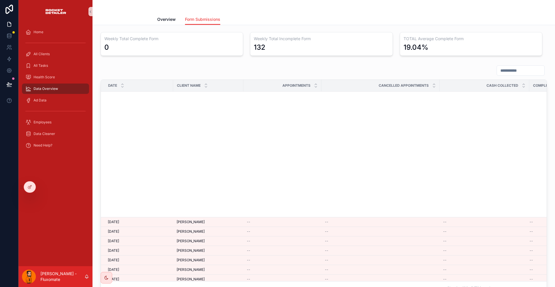
scroll to position [289, 0]
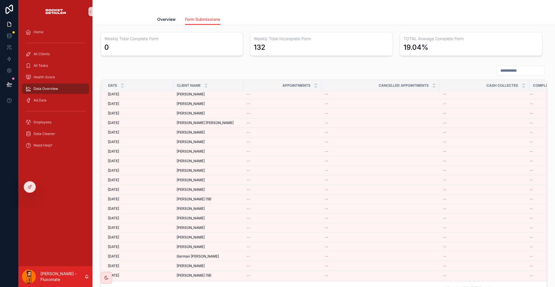
click at [497, 66] on div "**********" at bounding box center [521, 70] width 48 height 10
click at [497, 66] on input "**********" at bounding box center [520, 70] width 47 height 8
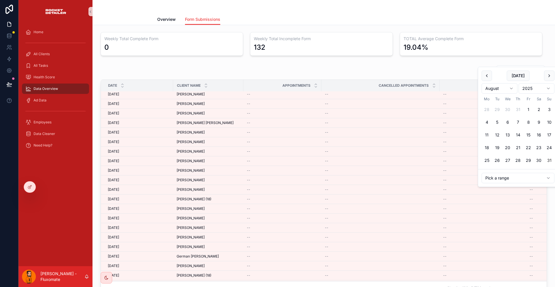
click at [482, 71] on div "Today" at bounding box center [518, 76] width 73 height 10
click at [483, 72] on button "scrollable content" at bounding box center [487, 76] width 10 height 10
click at [492, 104] on button "1" at bounding box center [497, 109] width 10 height 10
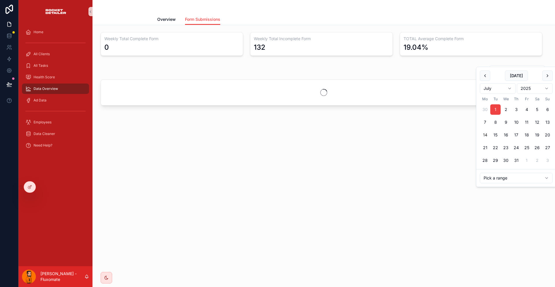
click at [488, 130] on button "14" at bounding box center [485, 135] width 10 height 10
type input "**********"
click at [288, 54] on div "**********" at bounding box center [323, 85] width 462 height 120
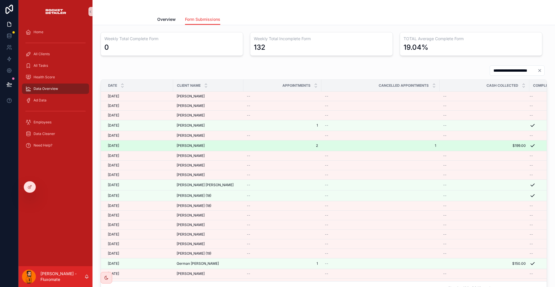
drag, startPoint x: 160, startPoint y: 128, endPoint x: 254, endPoint y: 133, distance: 93.8
click at [245, 140] on tr "14/07/2025 14/07/2025 Jake Julagay Jake Julagay 2 2 1 1 $199.00 $199.00" at bounding box center [337, 145] width 472 height 11
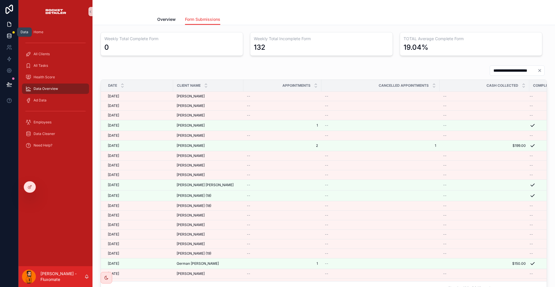
click at [9, 33] on icon at bounding box center [9, 36] width 6 height 6
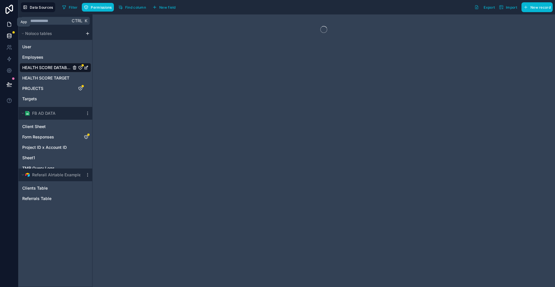
click at [5, 18] on link at bounding box center [9, 24] width 18 height 12
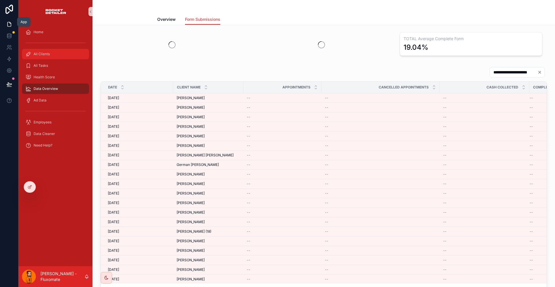
click at [45, 49] on div "All Clients" at bounding box center [55, 53] width 60 height 9
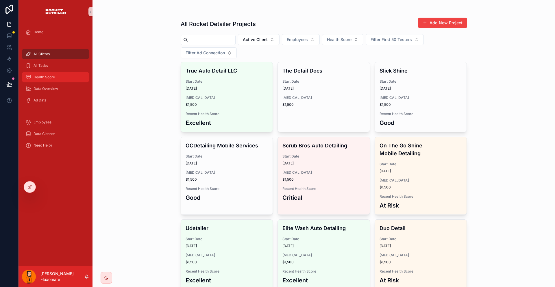
click at [62, 73] on div "Health Score" at bounding box center [55, 77] width 60 height 9
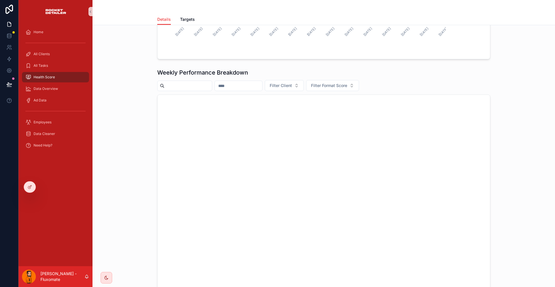
scroll to position [1442, 0]
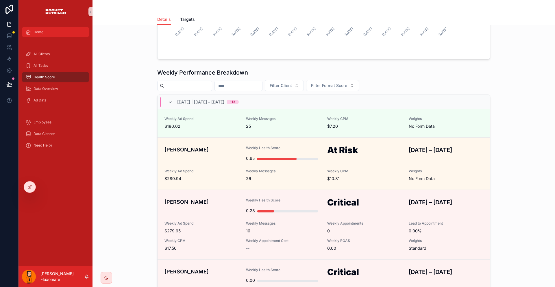
click at [40, 32] on div "Home" at bounding box center [55, 31] width 60 height 9
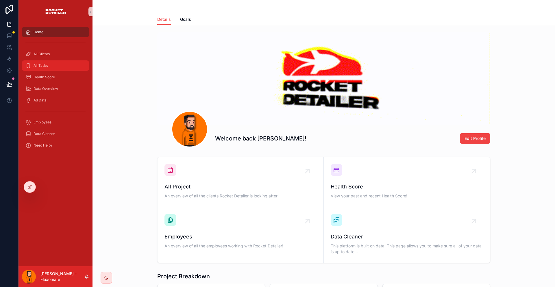
click at [60, 61] on div "All Tasks" at bounding box center [55, 65] width 60 height 9
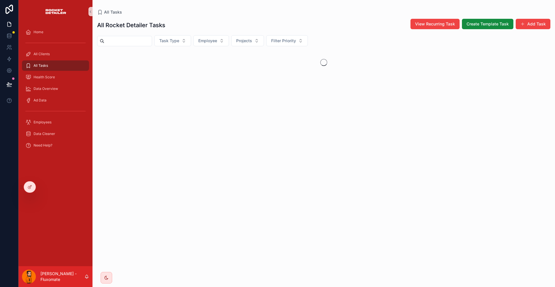
click at [55, 71] on div "Health Score" at bounding box center [55, 77] width 74 height 12
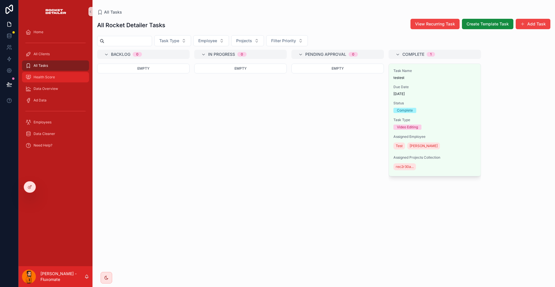
click at [56, 73] on div "Health Score" at bounding box center [55, 77] width 60 height 9
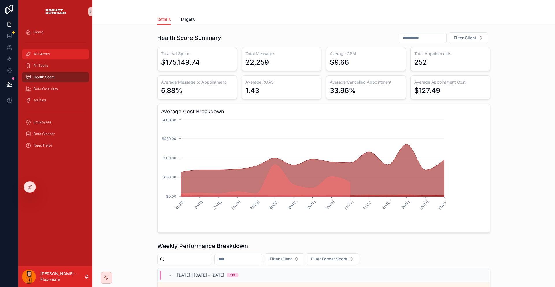
click at [52, 49] on div "All Clients" at bounding box center [55, 53] width 60 height 9
